Goal: Task Accomplishment & Management: Use online tool/utility

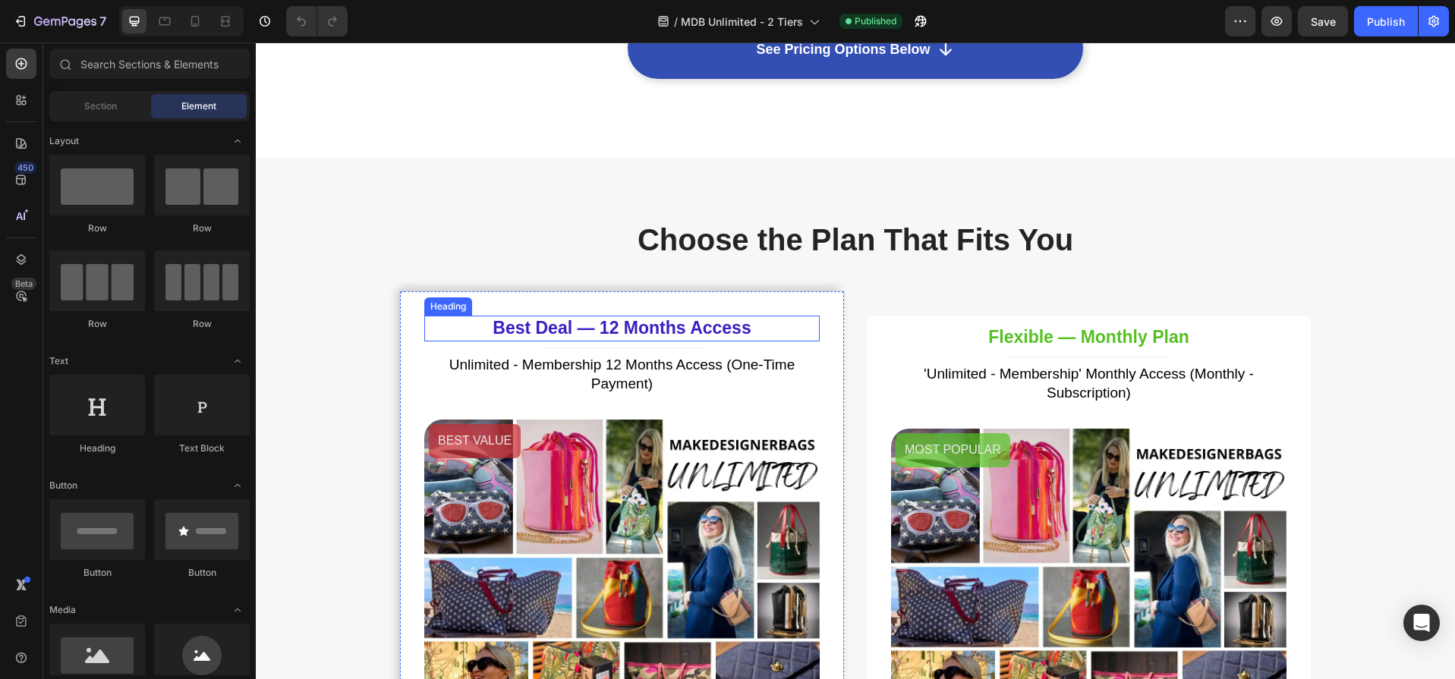
scroll to position [3644, 0]
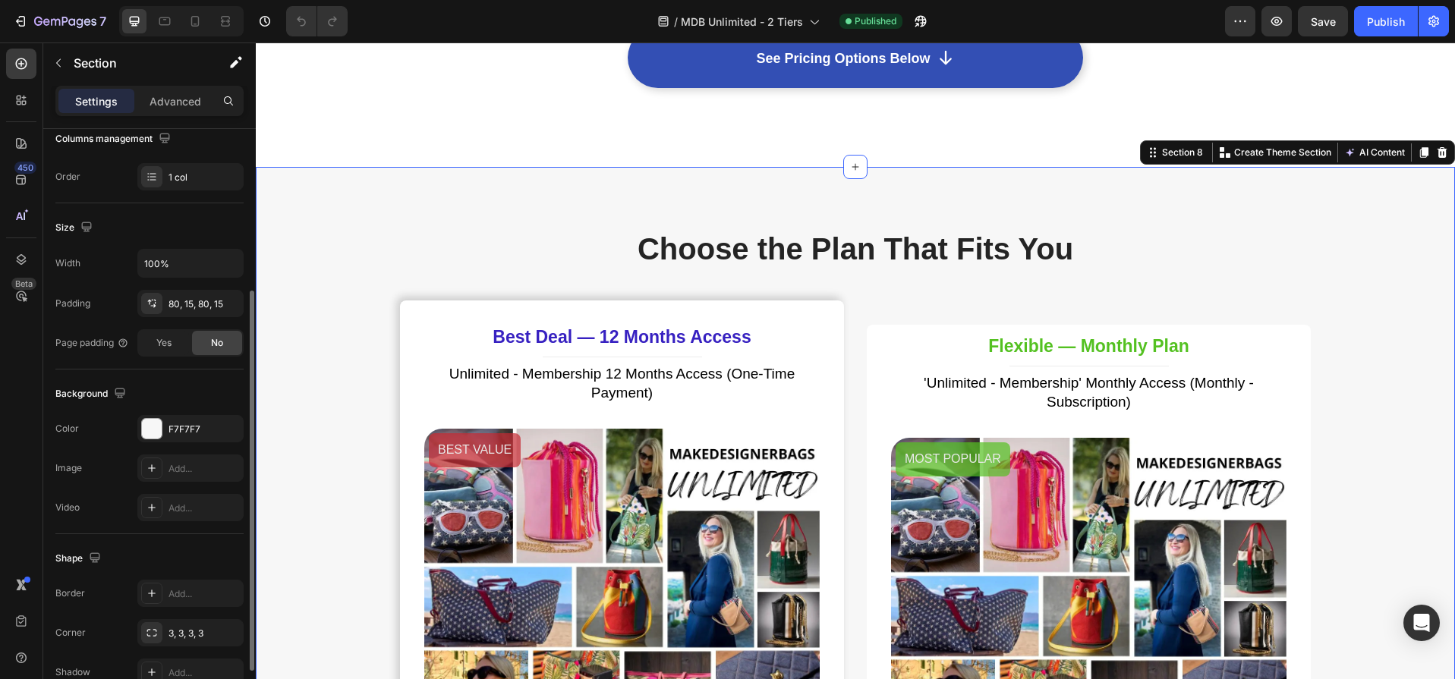
scroll to position [244, 0]
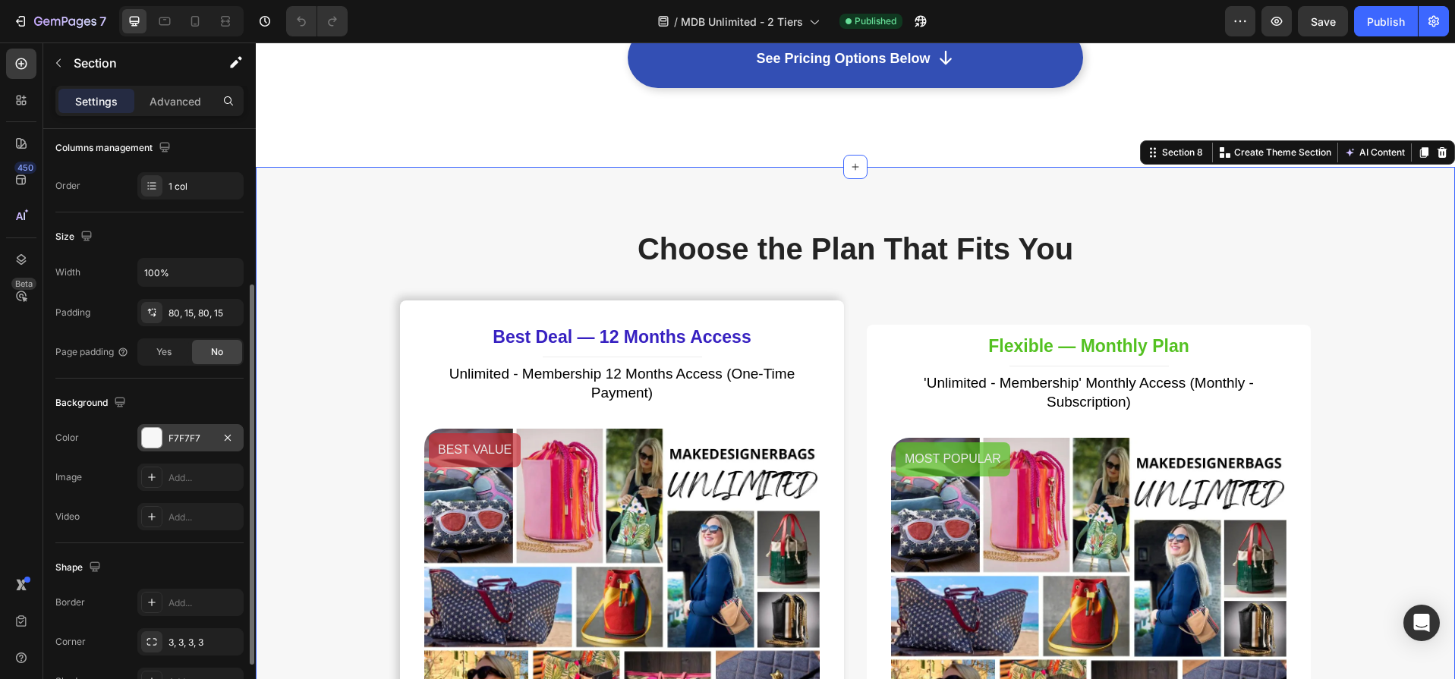
click at [202, 439] on div "F7F7F7" at bounding box center [190, 439] width 44 height 14
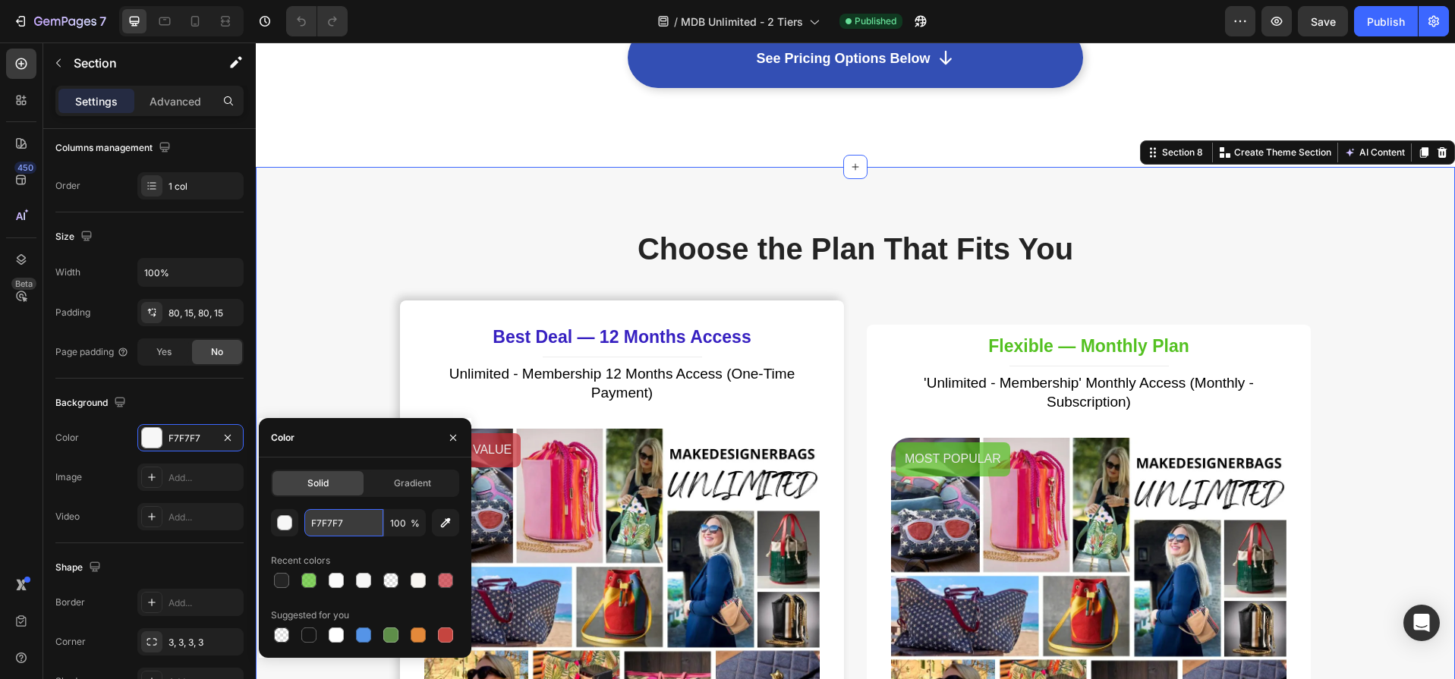
click at [360, 528] on input "F7F7F7" at bounding box center [343, 522] width 79 height 27
drag, startPoint x: 360, startPoint y: 523, endPoint x: 304, endPoint y: 524, distance: 56.9
click at [304, 524] on input "F7F7F7" at bounding box center [343, 522] width 79 height 27
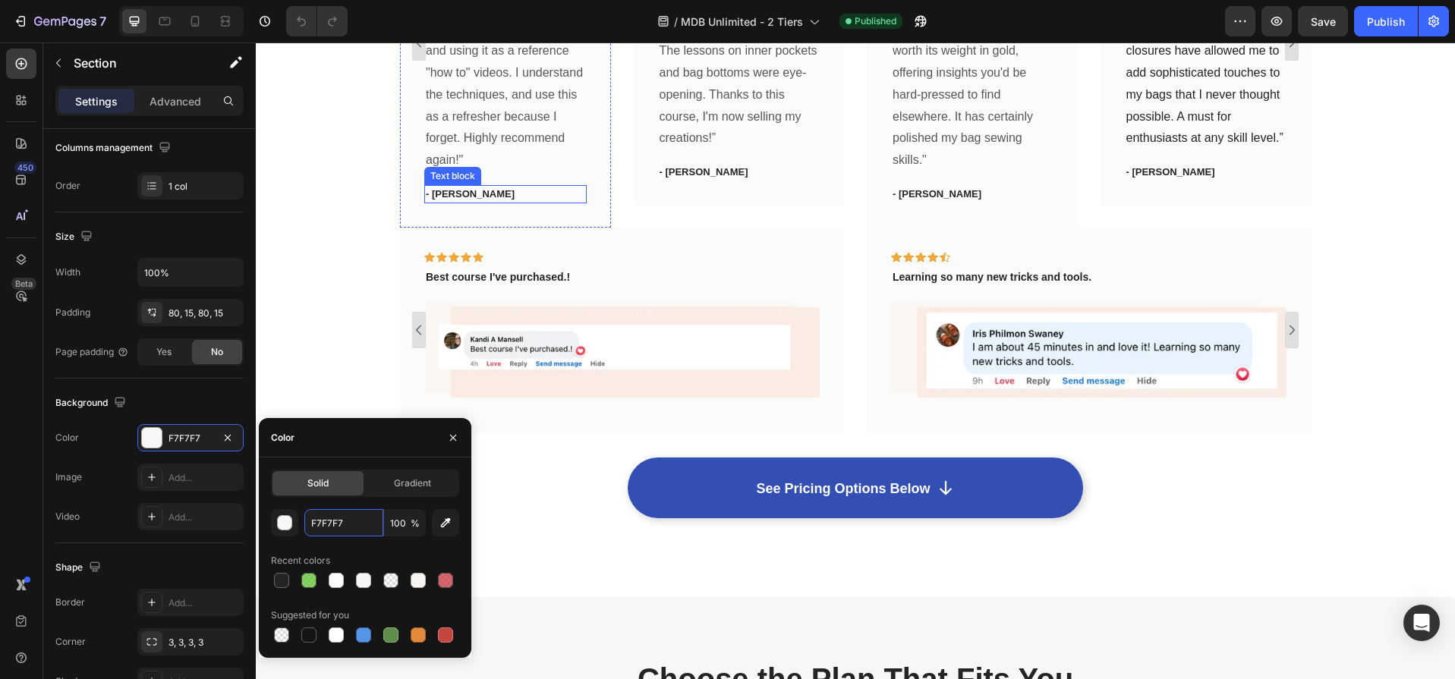
scroll to position [2362, 0]
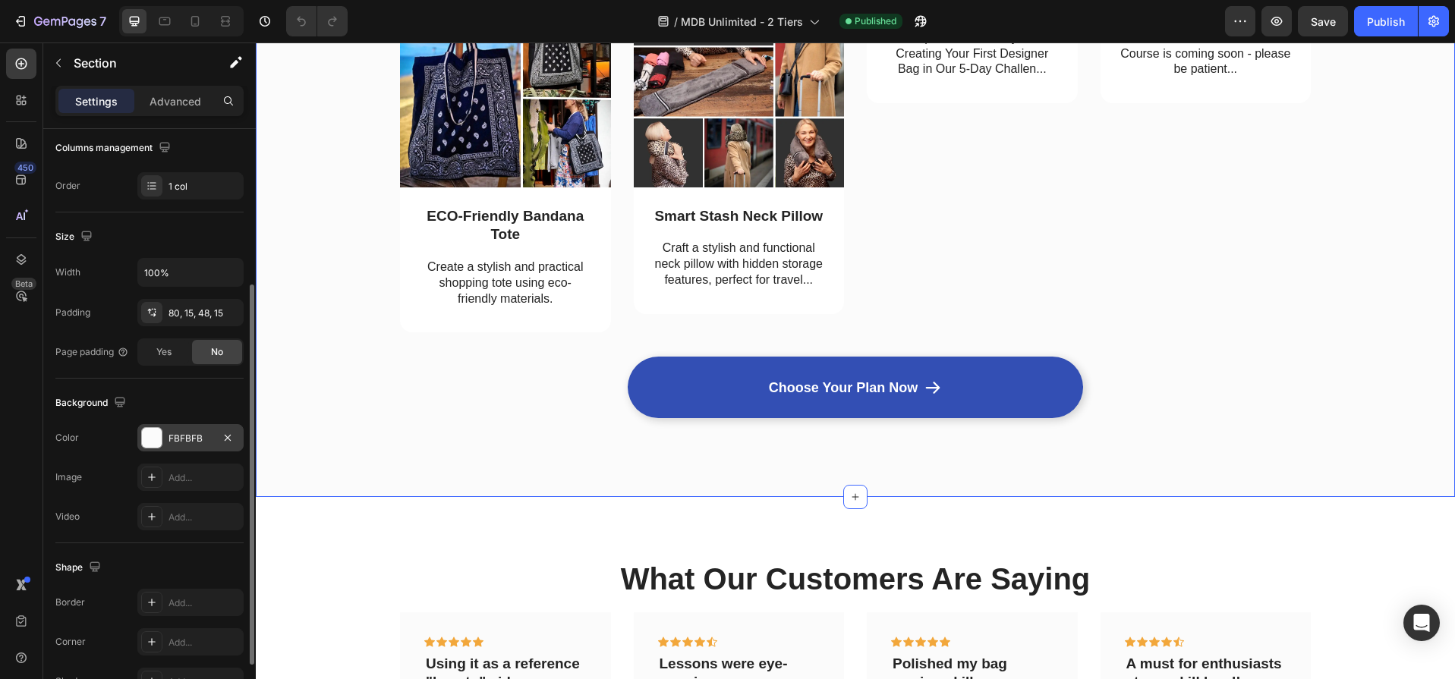
click at [189, 432] on div "FBFBFB" at bounding box center [190, 439] width 44 height 14
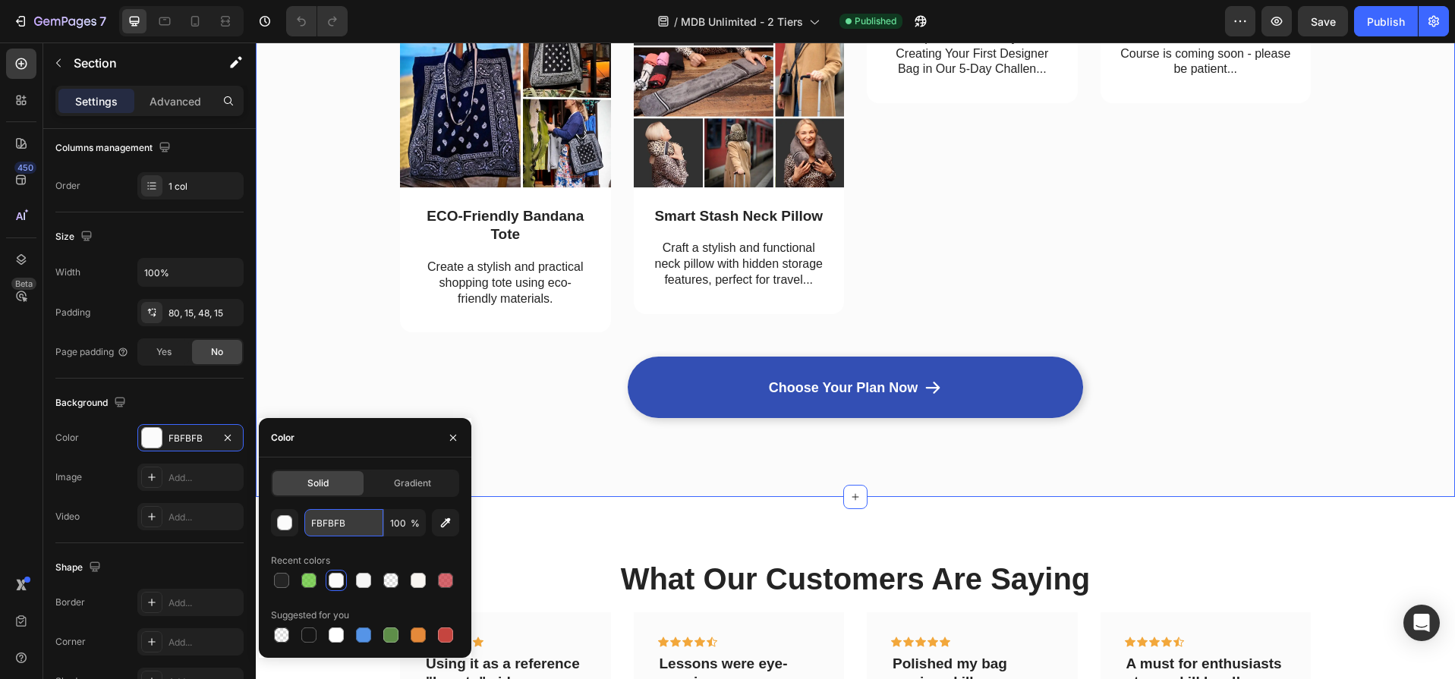
click at [357, 526] on input "FBFBFB" at bounding box center [343, 522] width 79 height 27
paste input "7F7F7"
type input "F7F7F7"
click at [313, 204] on div "Image ECO-Friendly Bandana Tote Text Block Create a stylish and practical shopp…" at bounding box center [855, 166] width 1176 height 380
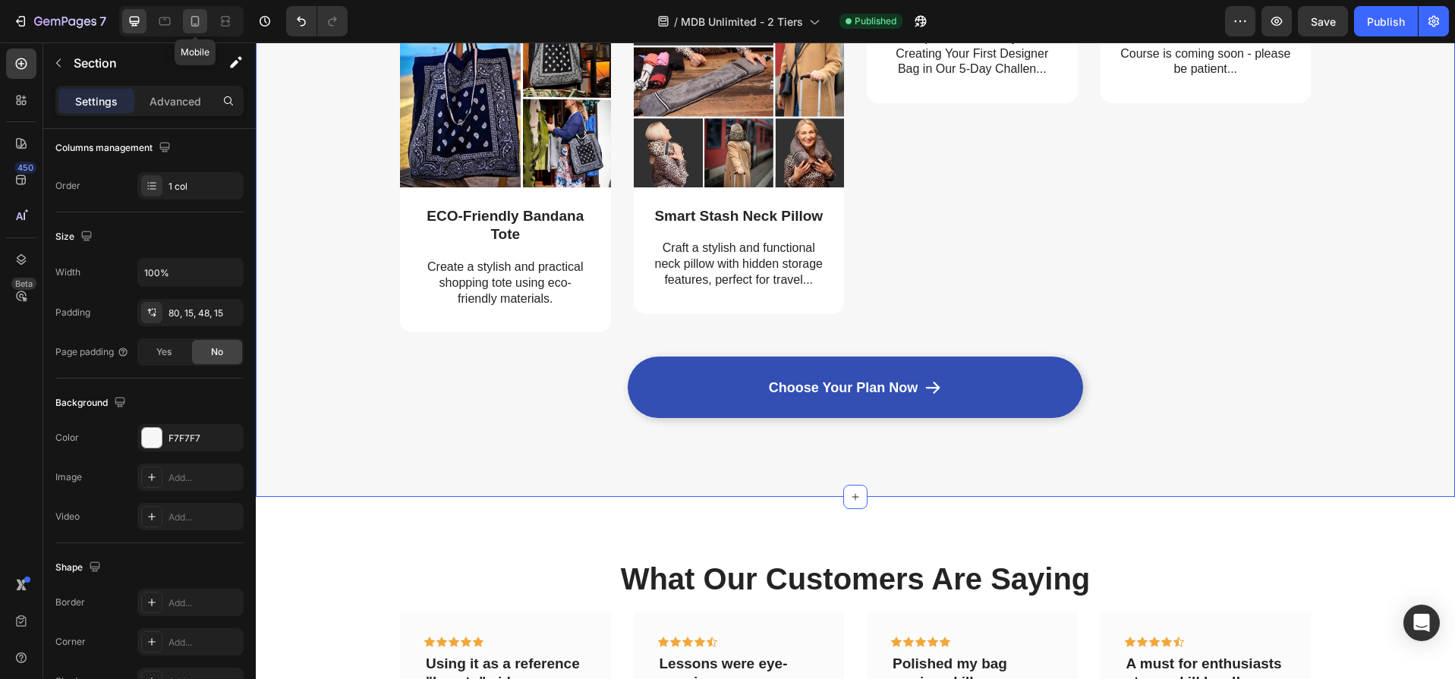
click at [197, 18] on icon at bounding box center [194, 21] width 15 height 15
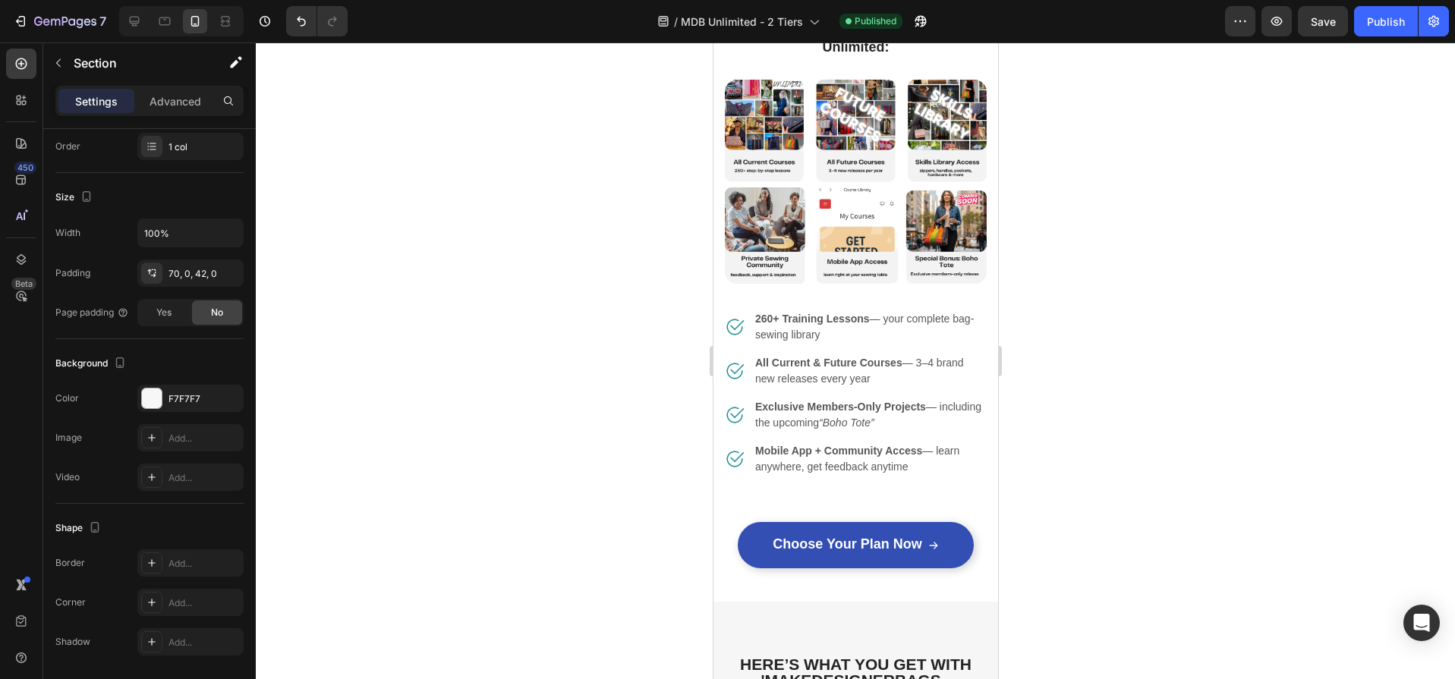
scroll to position [983, 0]
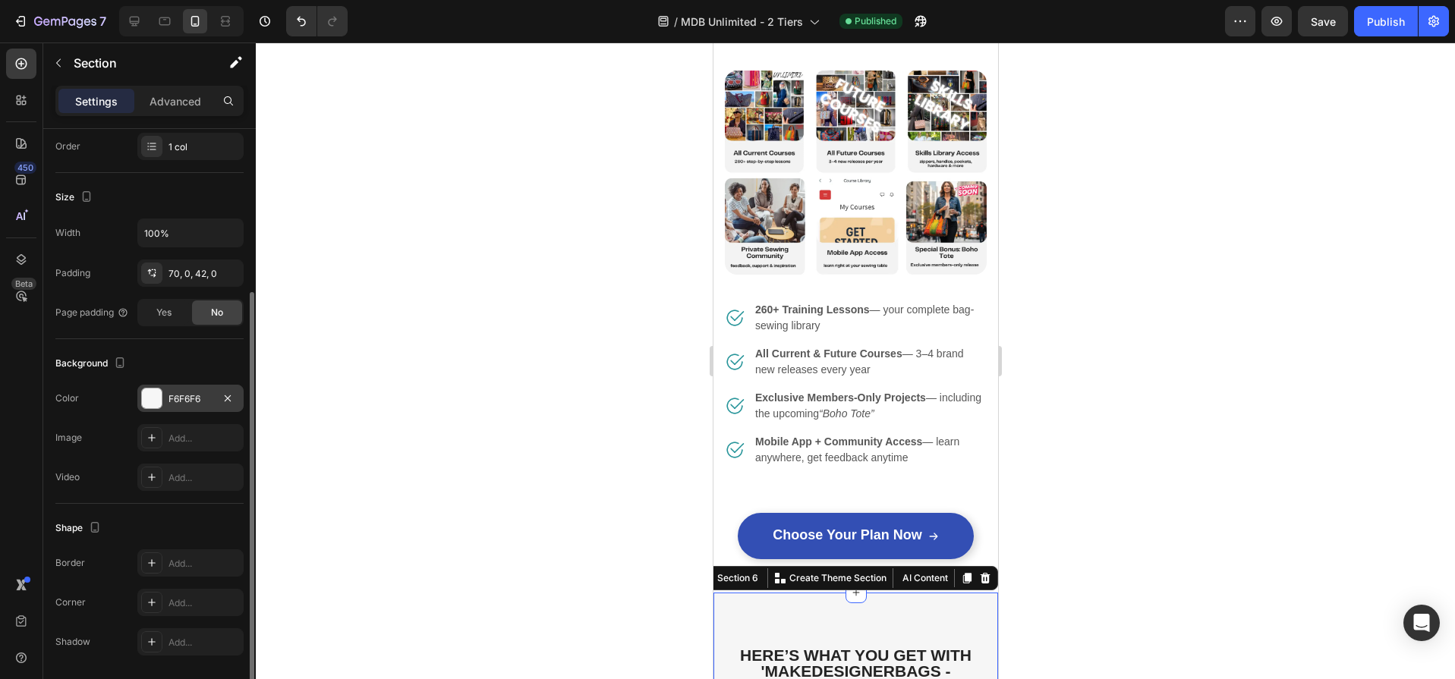
click at [190, 398] on div "F6F6F6" at bounding box center [190, 399] width 44 height 14
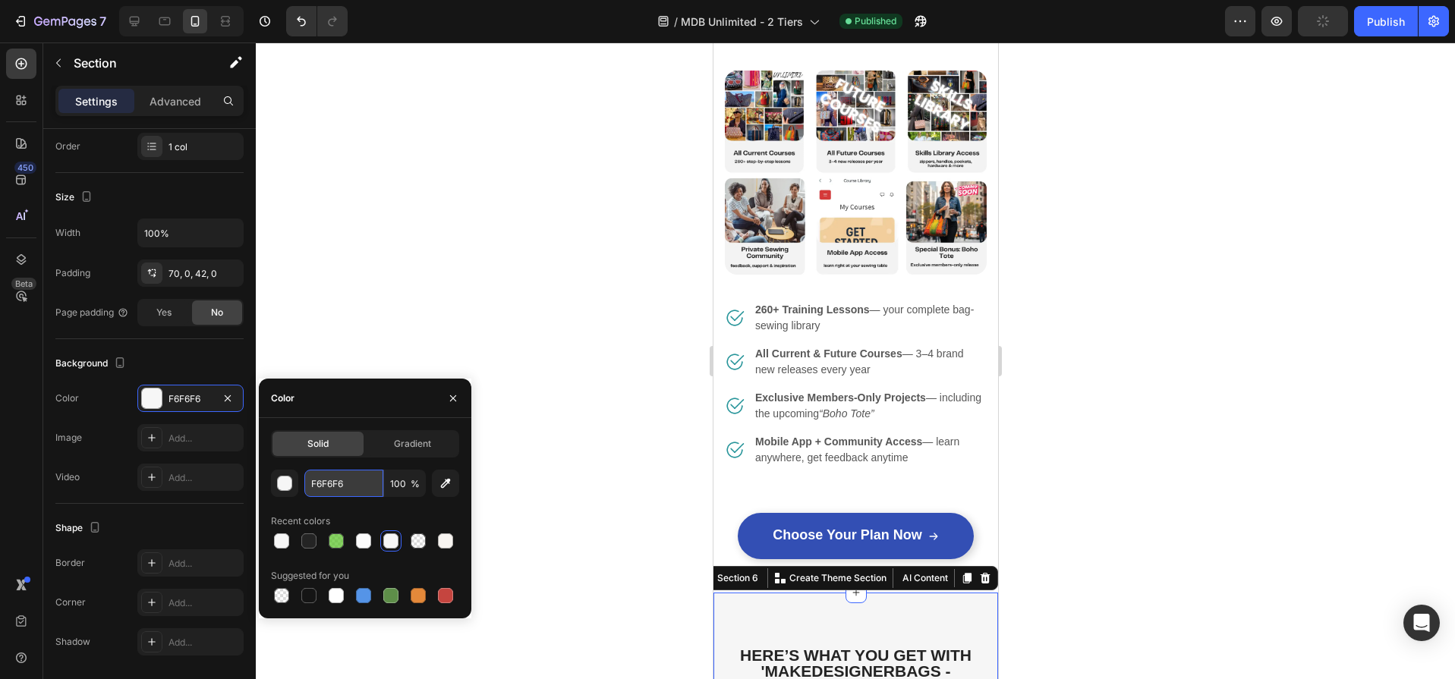
click at [351, 483] on input "F6F6F6" at bounding box center [343, 483] width 79 height 27
paste input "7F7F7"
type input "F7F7F7"
click at [539, 455] on div at bounding box center [855, 360] width 1199 height 637
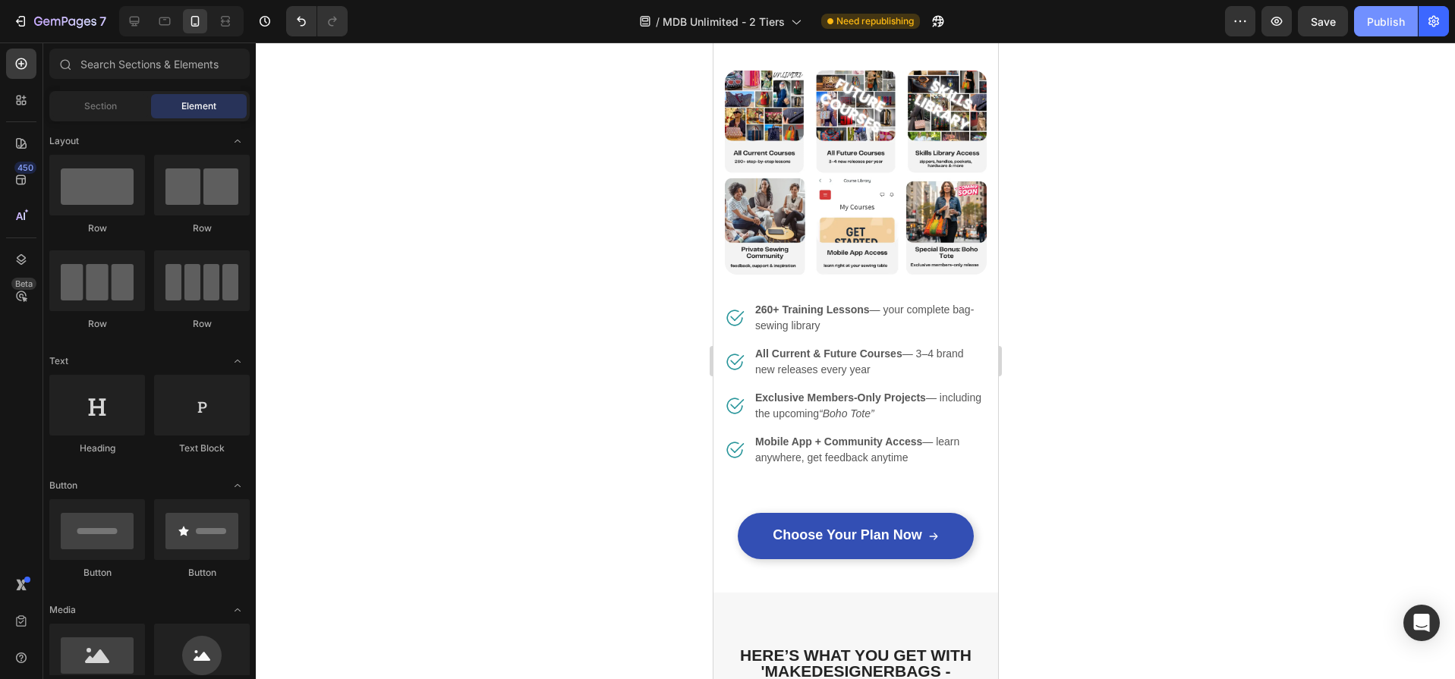
click at [1392, 21] on div "Publish" at bounding box center [1386, 22] width 38 height 16
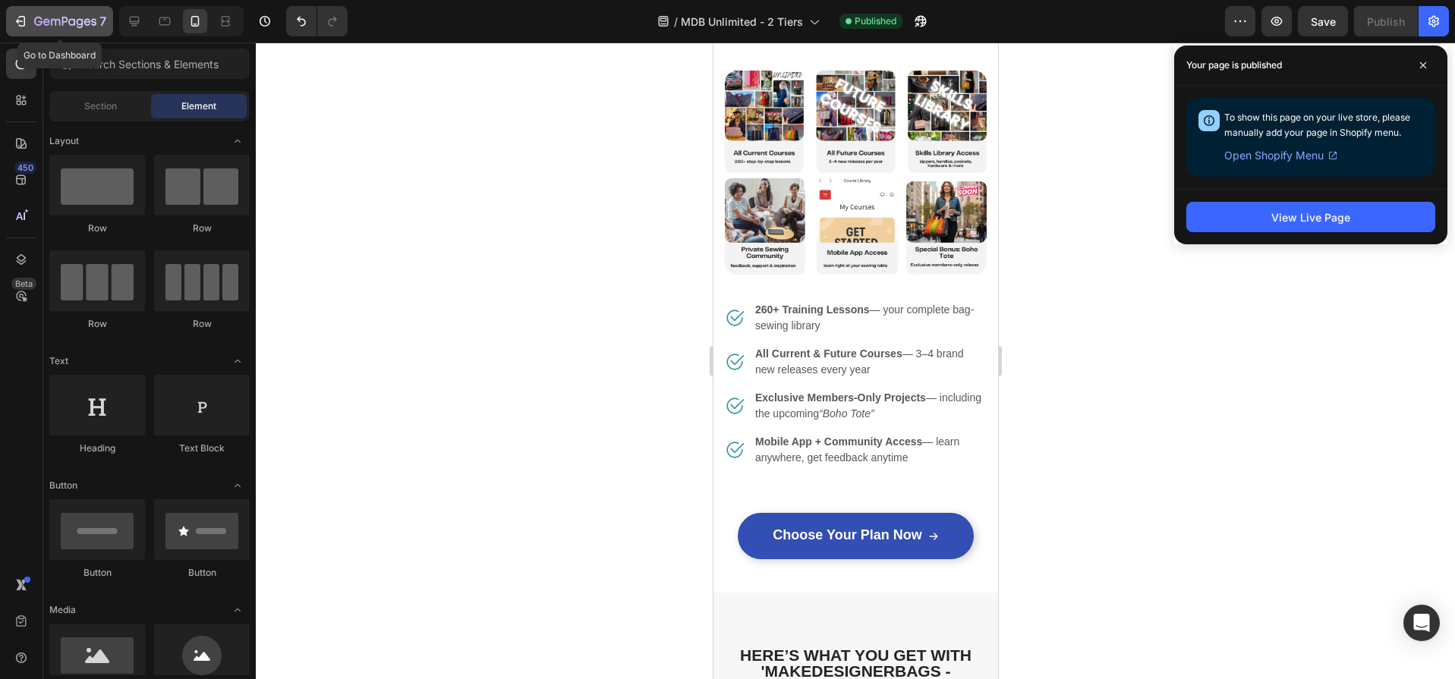
click at [44, 20] on icon "button" at bounding box center [46, 21] width 7 height 7
